Goal: Check status: Check status

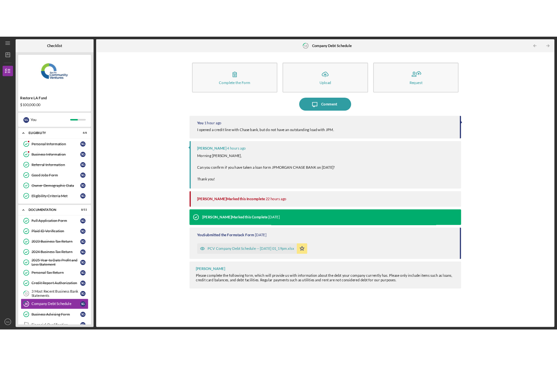
scroll to position [72, 0]
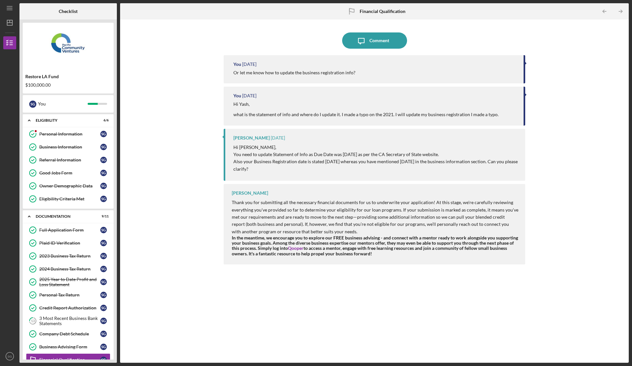
scroll to position [72, 0]
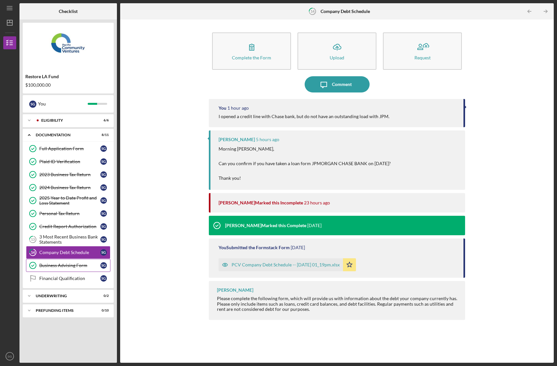
click at [67, 267] on div "Business Advising Form" at bounding box center [69, 265] width 61 height 5
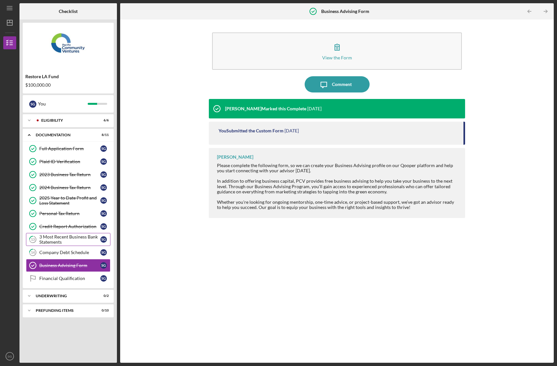
click at [64, 239] on div "3 Most Recent Business Bank Statements" at bounding box center [69, 239] width 61 height 10
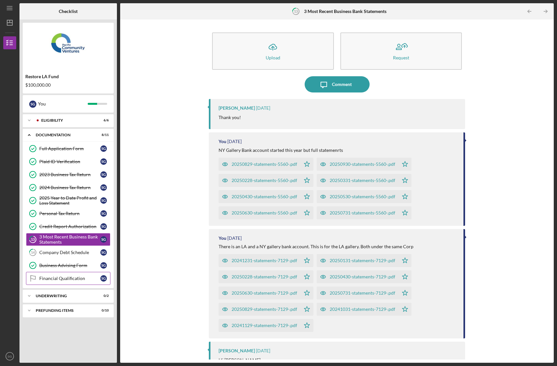
click at [74, 274] on link "Financial Qualification Financial Qualification S G" at bounding box center [68, 278] width 84 height 13
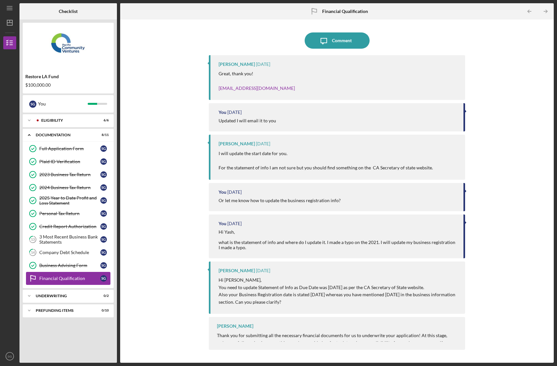
click at [74, 284] on link "Financial Qualification Financial Qualification S G" at bounding box center [68, 278] width 84 height 13
